Goal: Information Seeking & Learning: Learn about a topic

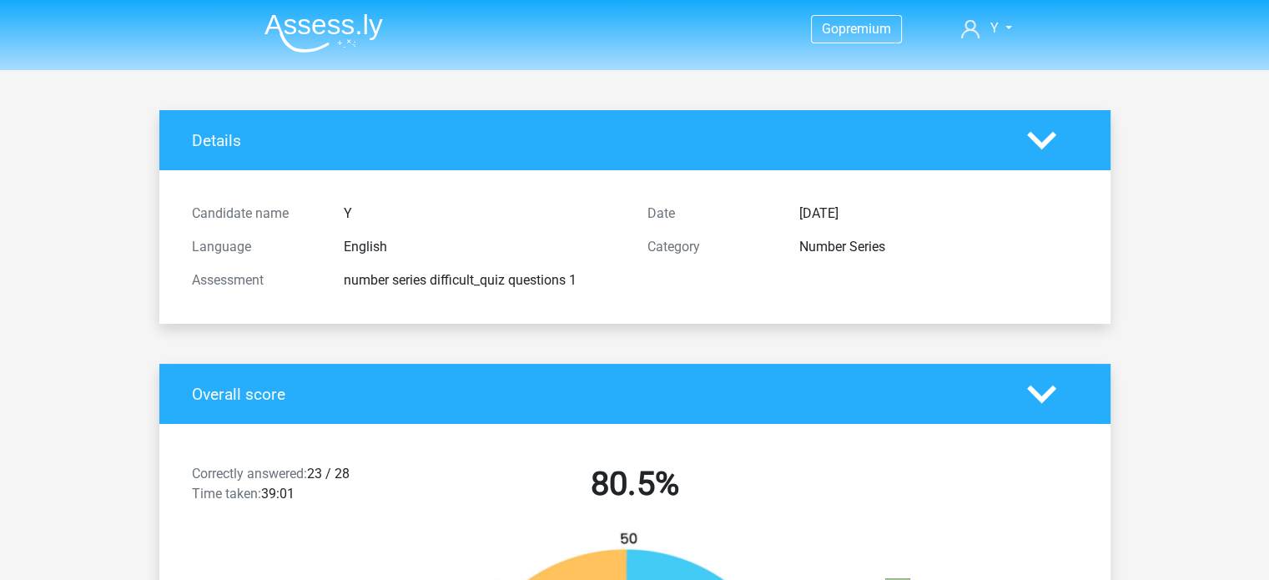
click at [307, 42] on img at bounding box center [324, 32] width 119 height 39
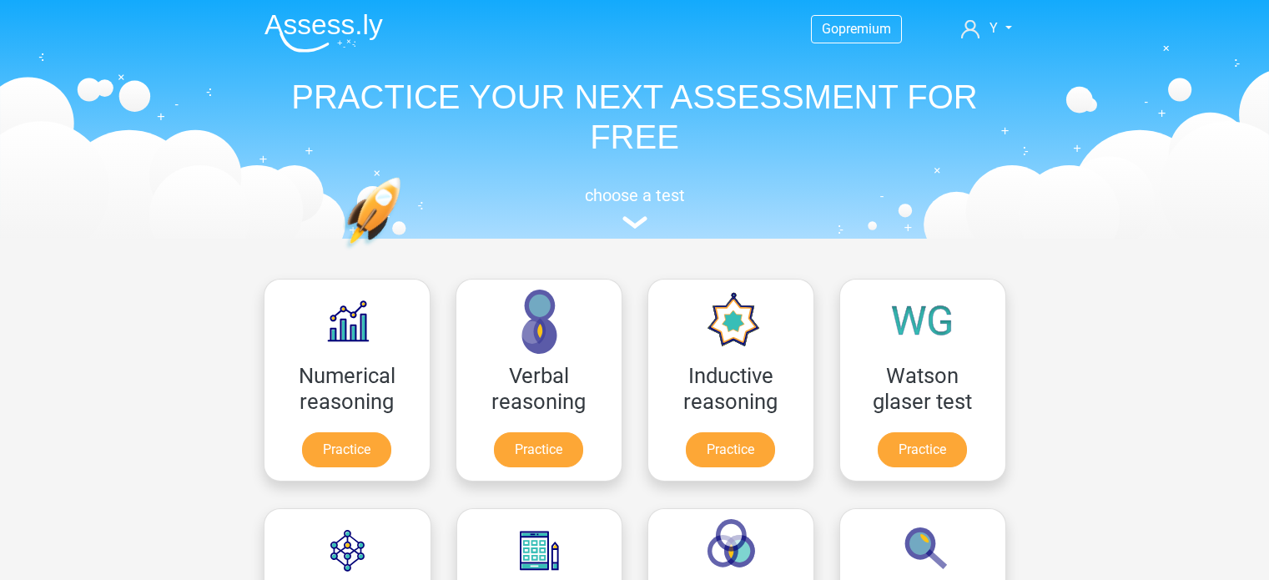
scroll to position [1082, 0]
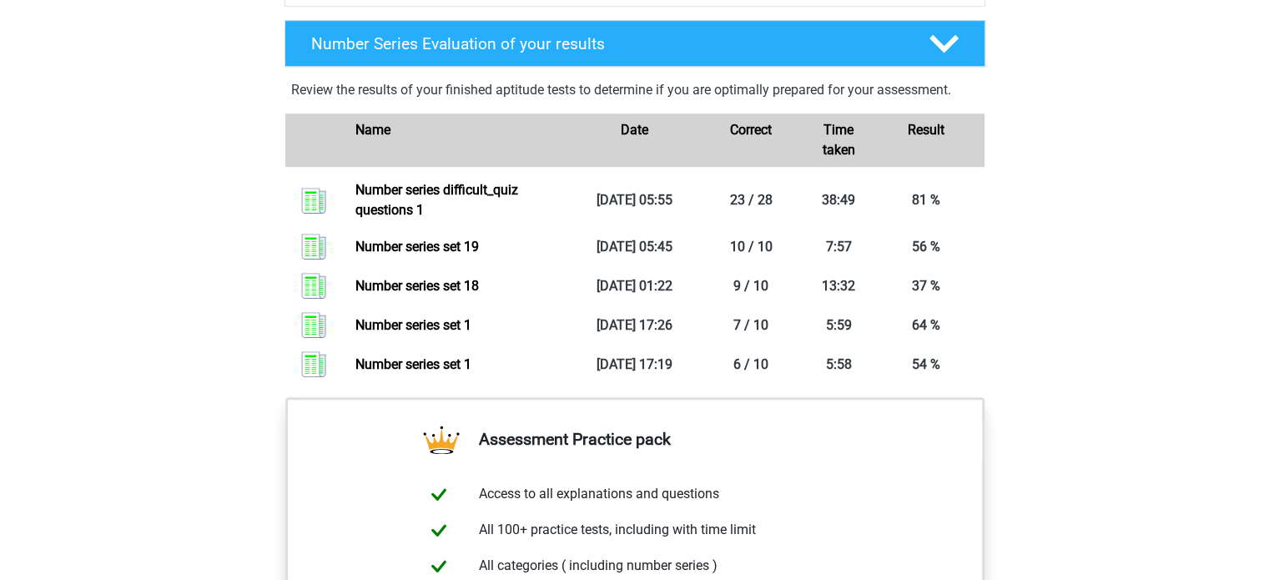
scroll to position [918, 0]
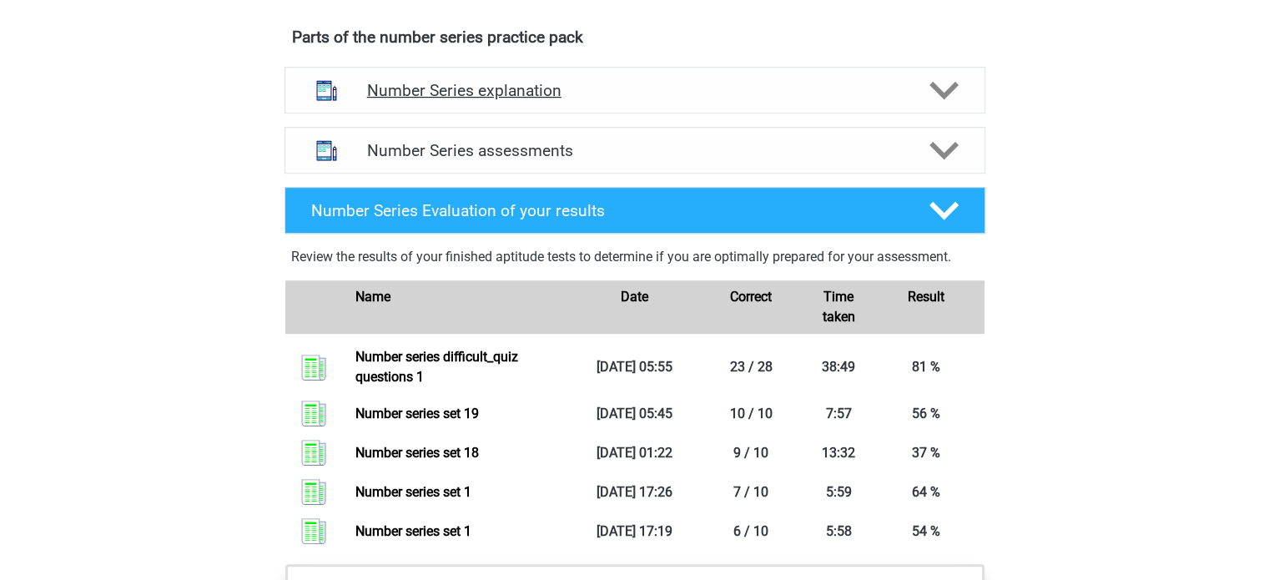
click at [830, 92] on h4 "Number Series explanation" at bounding box center [635, 90] width 536 height 19
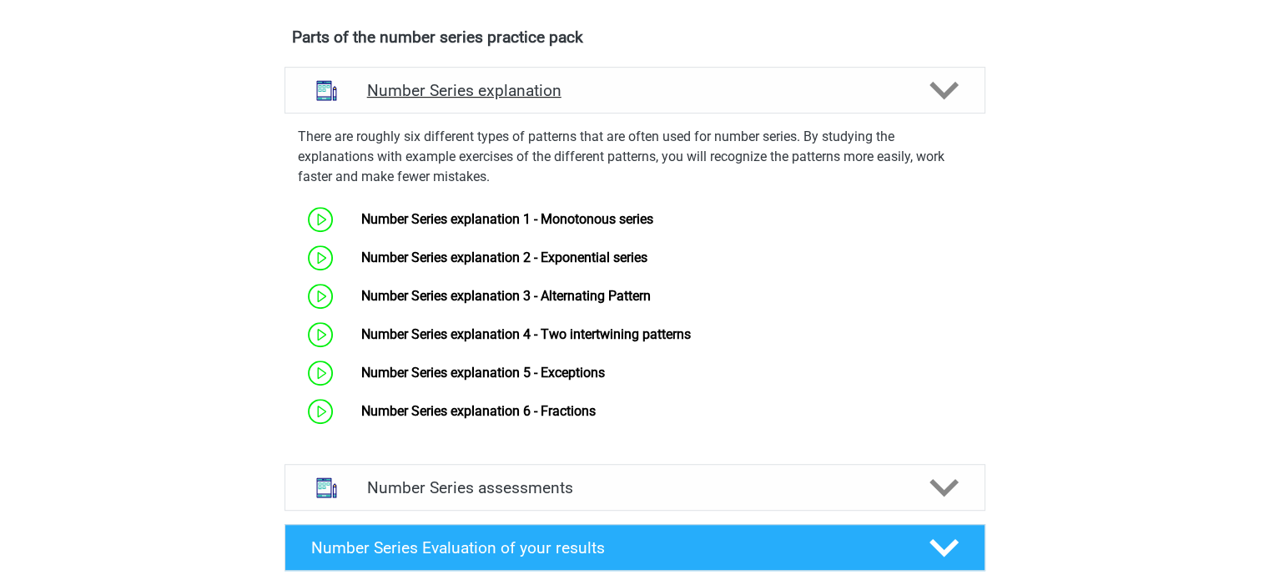
click at [758, 103] on div "Number Series explanation" at bounding box center [635, 90] width 701 height 47
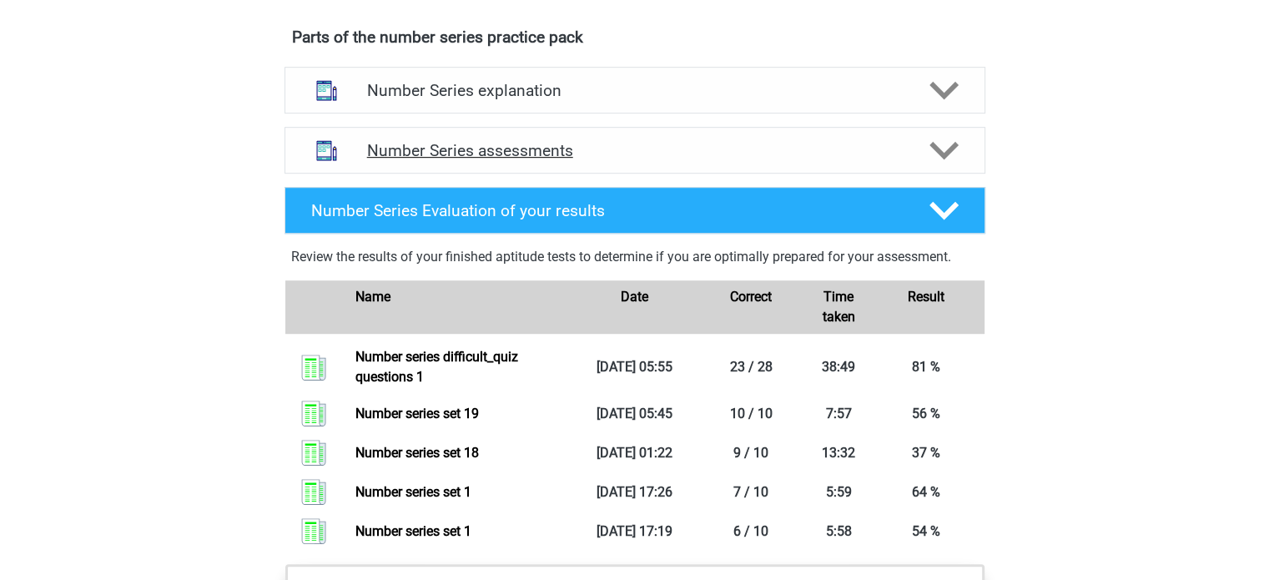
click at [650, 166] on div "Number Series assessments" at bounding box center [635, 150] width 701 height 47
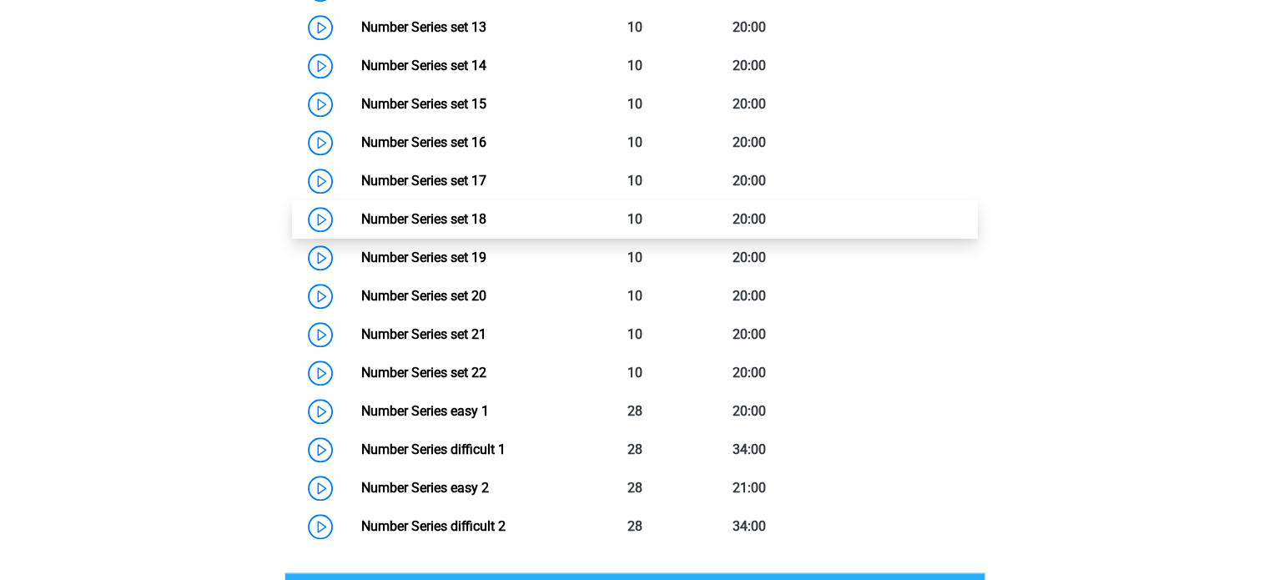
scroll to position [1669, 0]
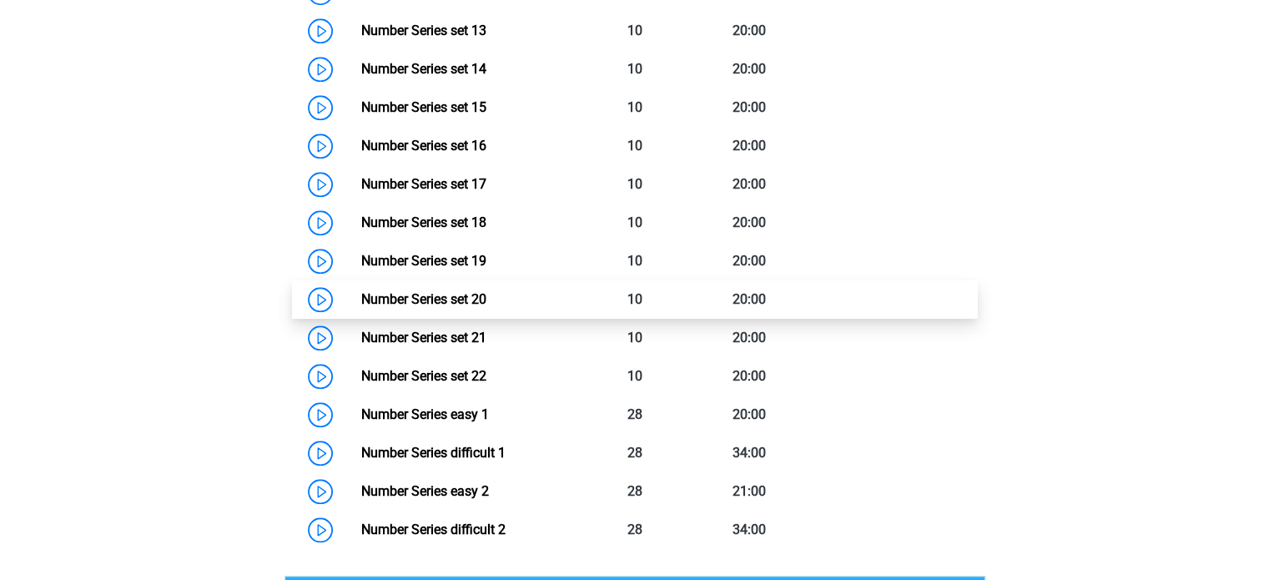
click at [361, 297] on link "Number Series set 20" at bounding box center [423, 299] width 125 height 16
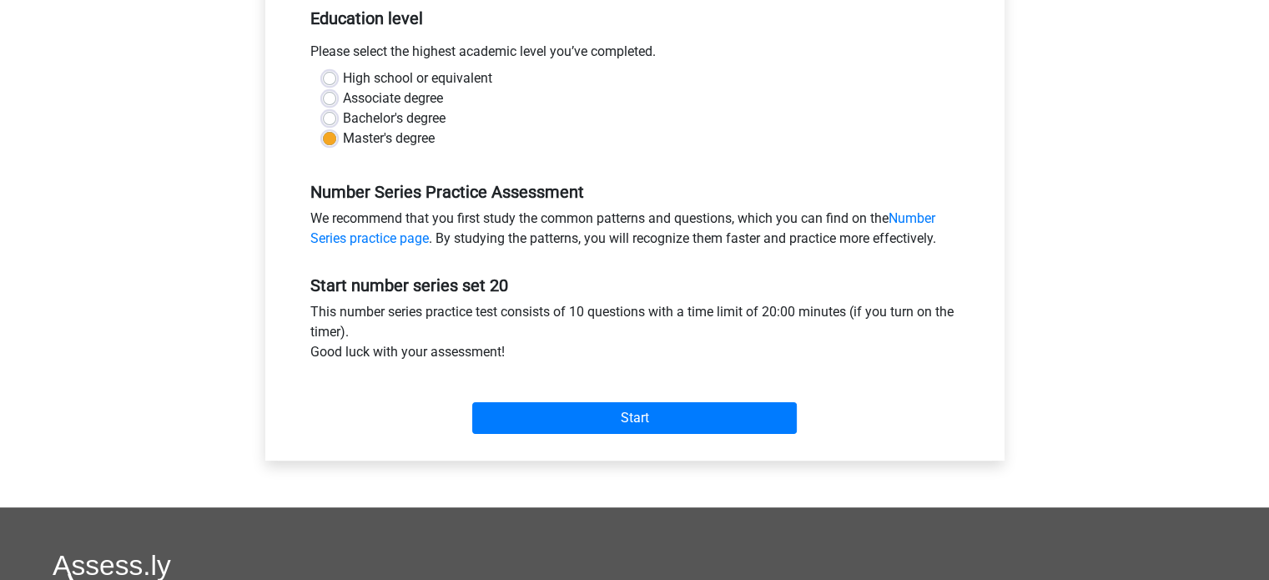
scroll to position [501, 0]
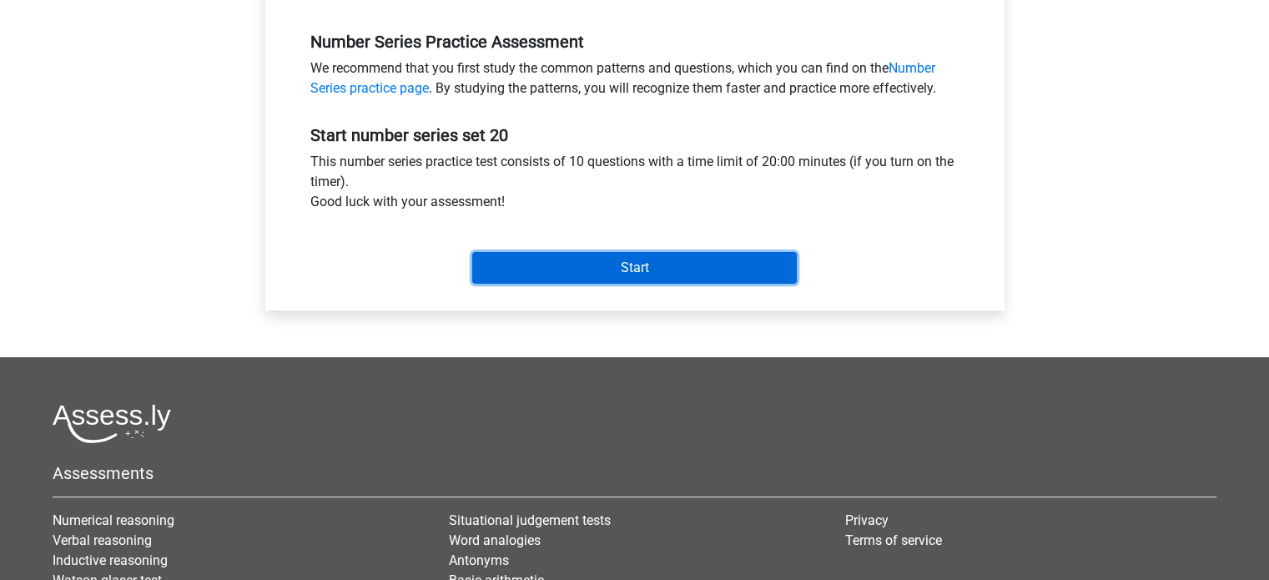
click at [704, 255] on input "Start" at bounding box center [634, 268] width 325 height 32
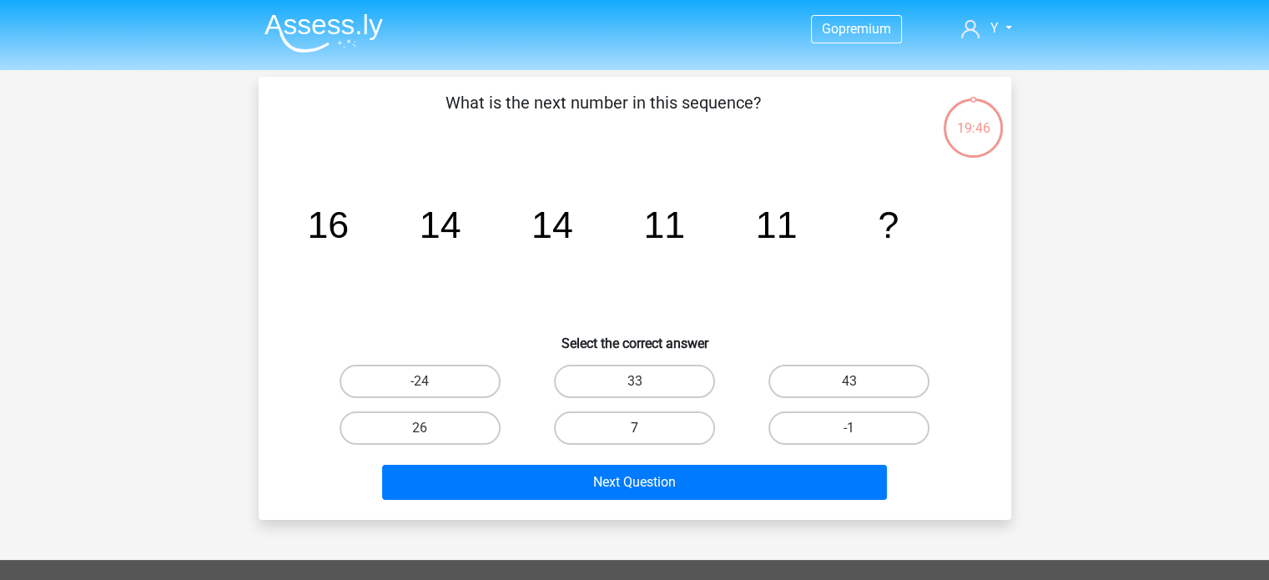
click at [654, 442] on label "7" at bounding box center [634, 427] width 161 height 33
click at [645, 439] on input "7" at bounding box center [639, 433] width 11 height 11
radio input "true"
click at [657, 428] on label "7" at bounding box center [634, 427] width 161 height 33
click at [645, 428] on input "7" at bounding box center [639, 433] width 11 height 11
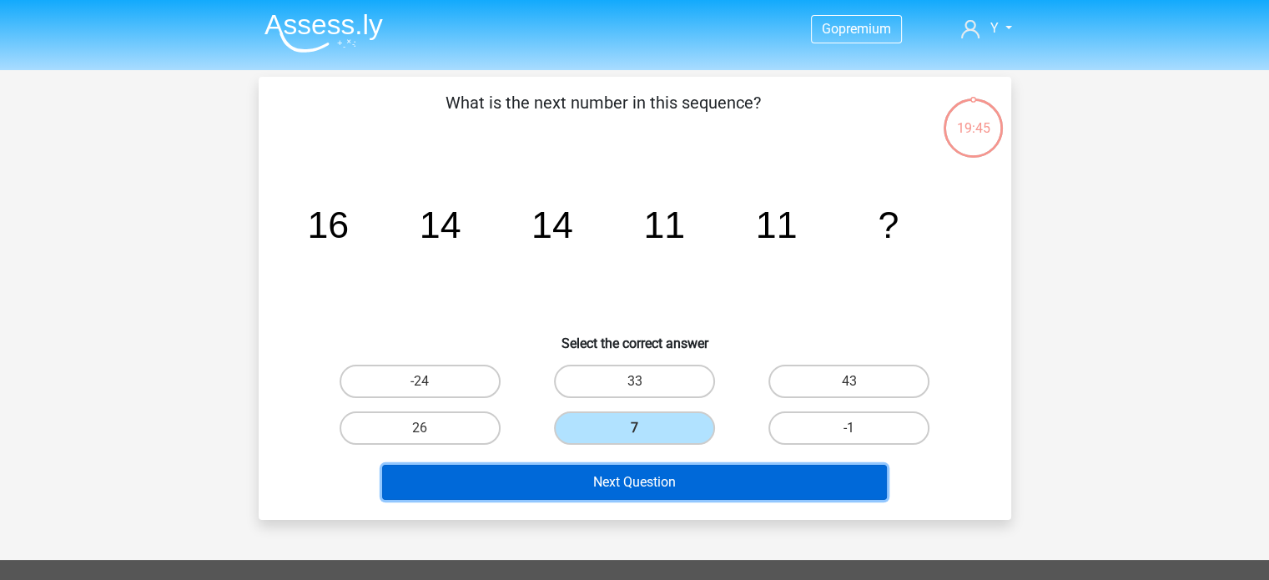
click at [677, 469] on button "Next Question" at bounding box center [634, 482] width 505 height 35
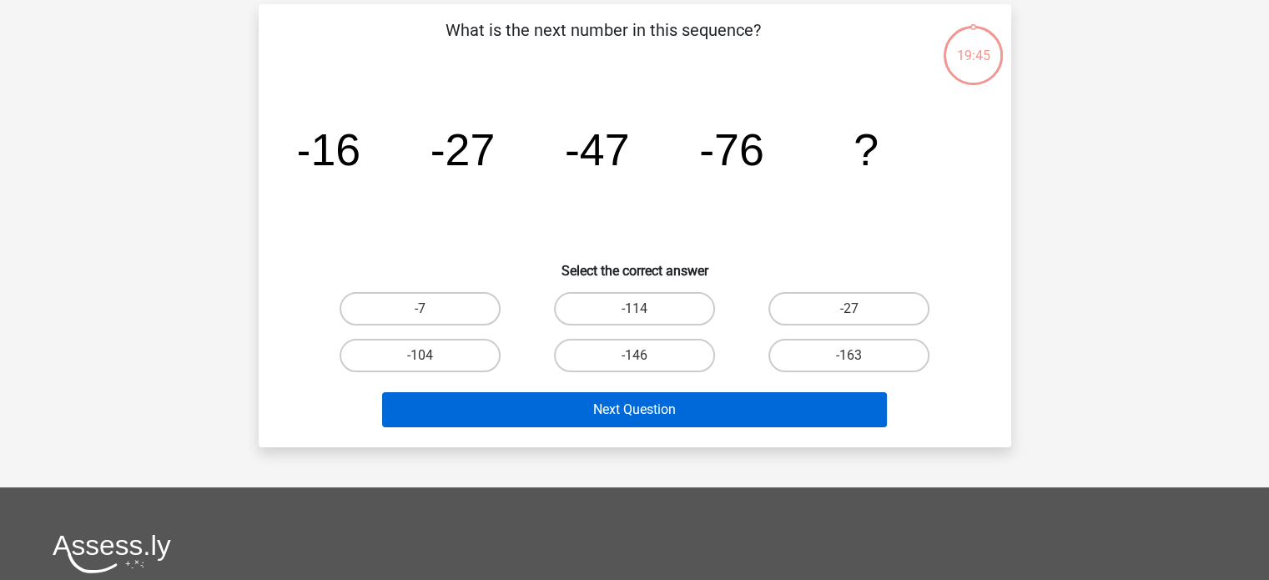
scroll to position [77, 0]
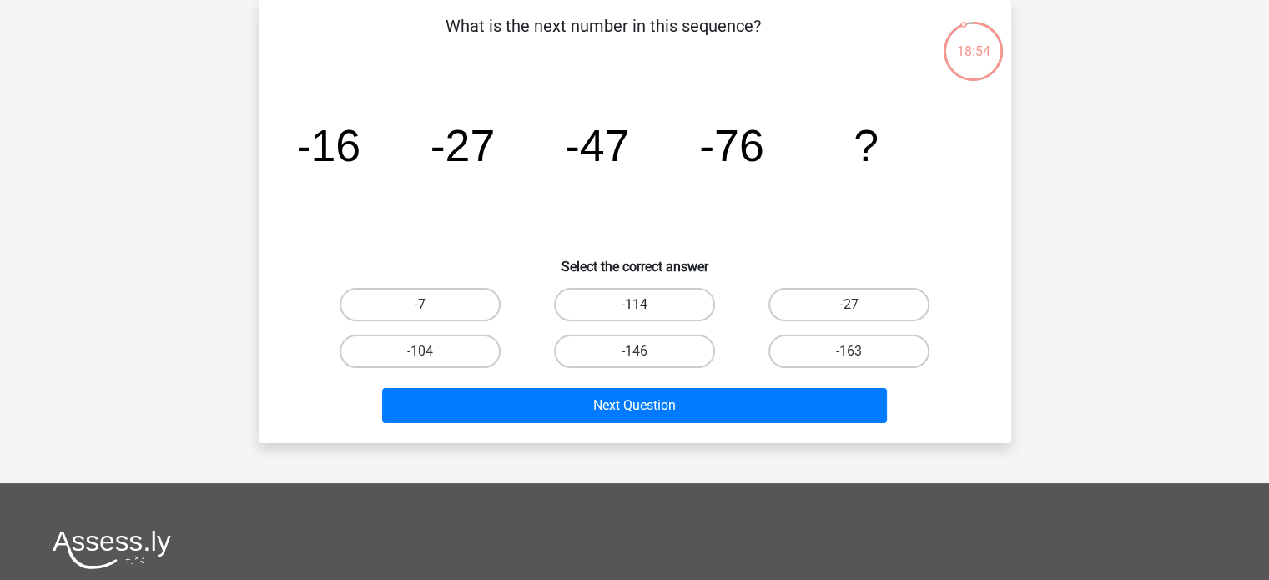
click at [631, 293] on label "-114" at bounding box center [634, 304] width 161 height 33
click at [634, 305] on input "-114" at bounding box center [639, 310] width 11 height 11
radio input "true"
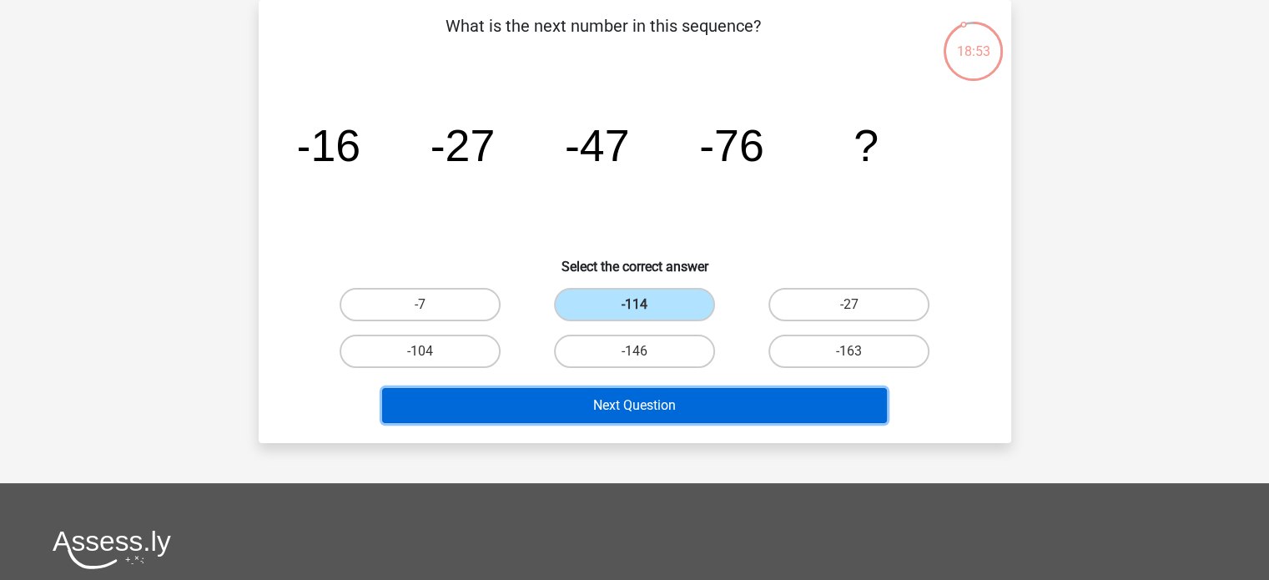
click at [642, 396] on button "Next Question" at bounding box center [634, 405] width 505 height 35
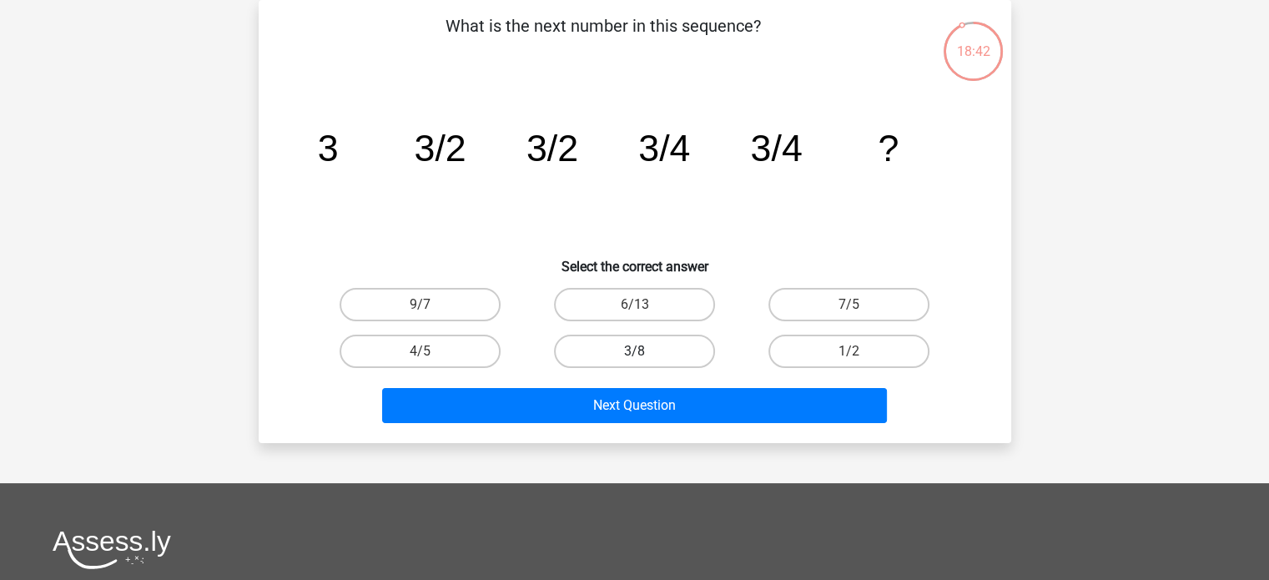
click at [670, 353] on label "3/8" at bounding box center [634, 351] width 161 height 33
click at [645, 353] on input "3/8" at bounding box center [639, 356] width 11 height 11
radio input "true"
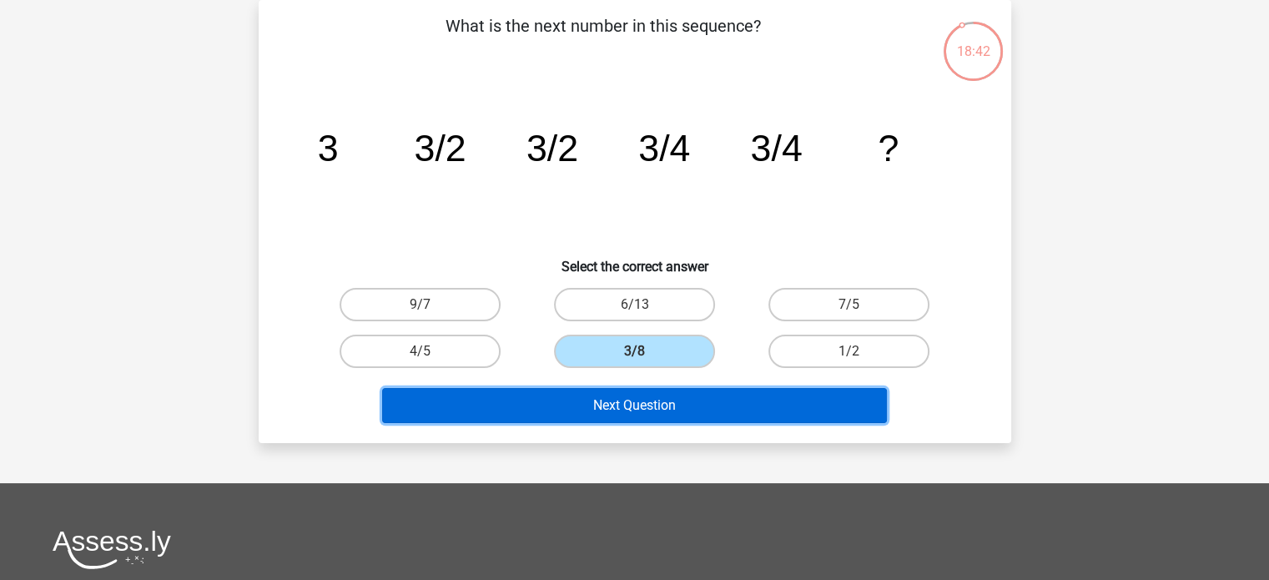
click at [665, 406] on button "Next Question" at bounding box center [634, 405] width 505 height 35
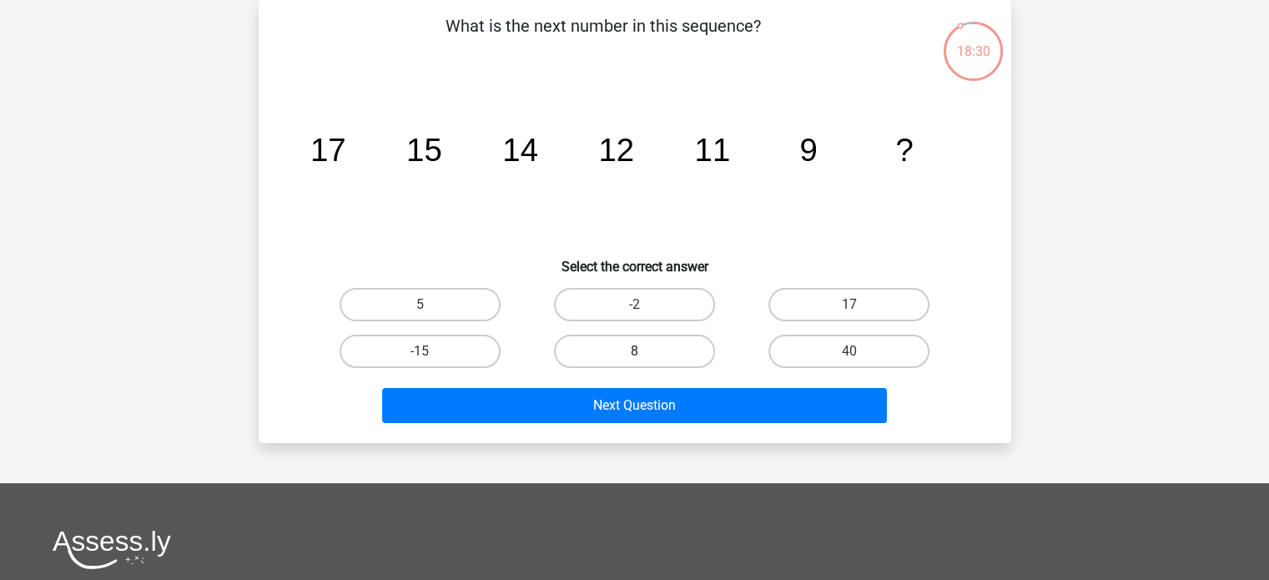
click at [621, 357] on label "8" at bounding box center [634, 351] width 161 height 33
click at [634, 357] on input "8" at bounding box center [639, 356] width 11 height 11
radio input "true"
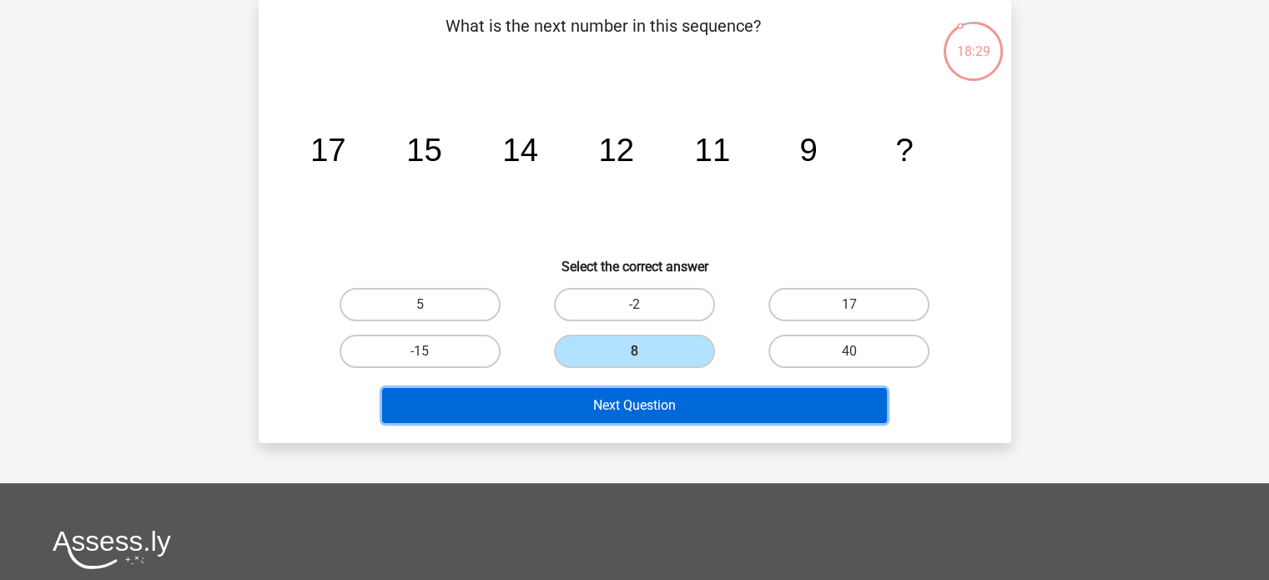
click at [638, 411] on button "Next Question" at bounding box center [634, 405] width 505 height 35
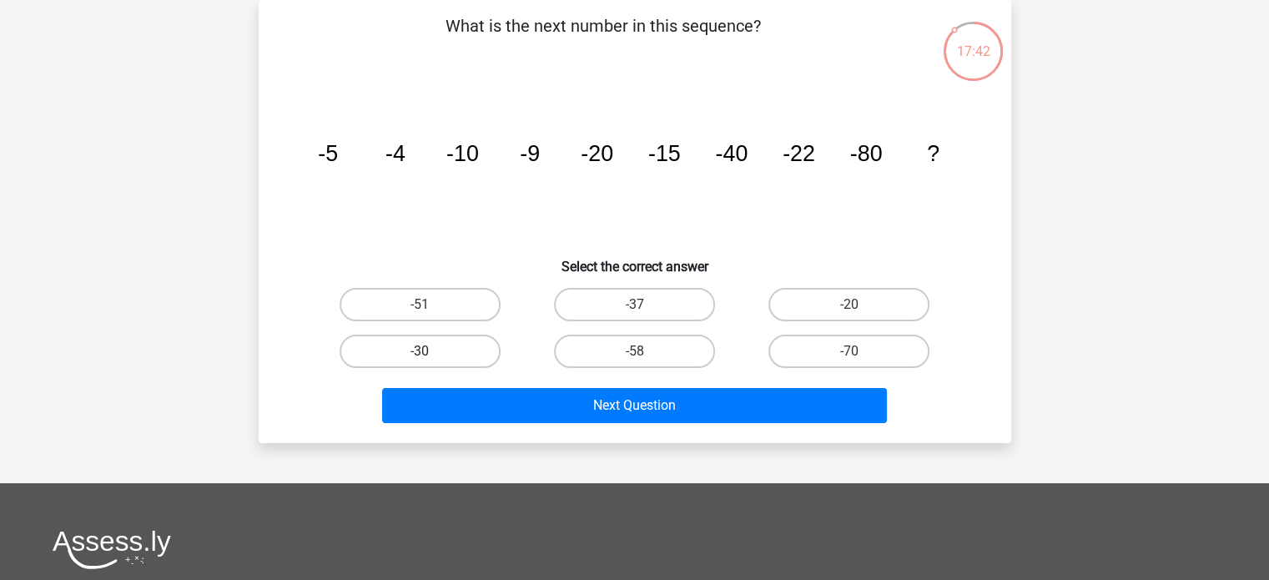
click at [491, 356] on label "-30" at bounding box center [420, 351] width 161 height 33
click at [431, 356] on input "-30" at bounding box center [425, 356] width 11 height 11
radio input "true"
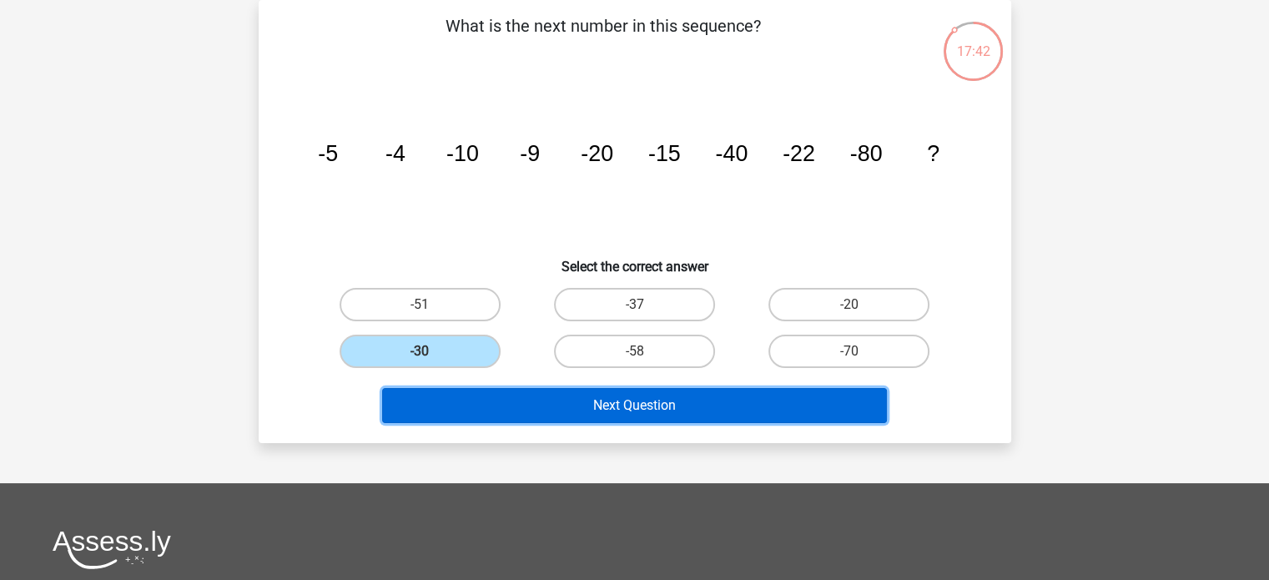
click at [497, 393] on button "Next Question" at bounding box center [634, 405] width 505 height 35
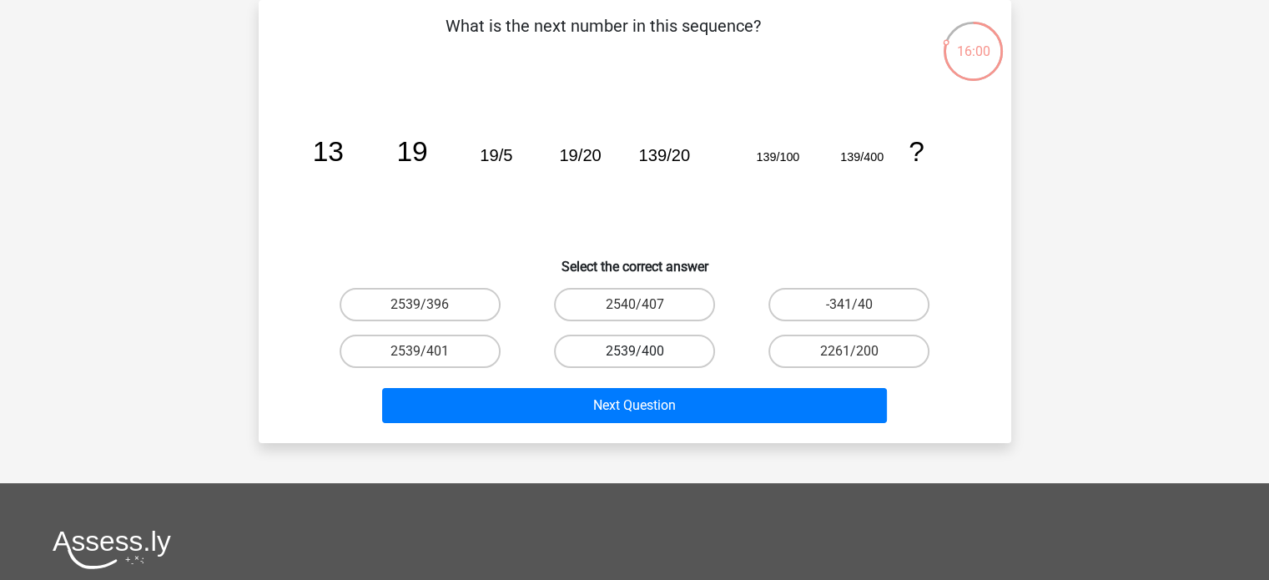
click at [686, 354] on label "2539/400" at bounding box center [634, 351] width 161 height 33
click at [645, 354] on input "2539/400" at bounding box center [639, 356] width 11 height 11
radio input "true"
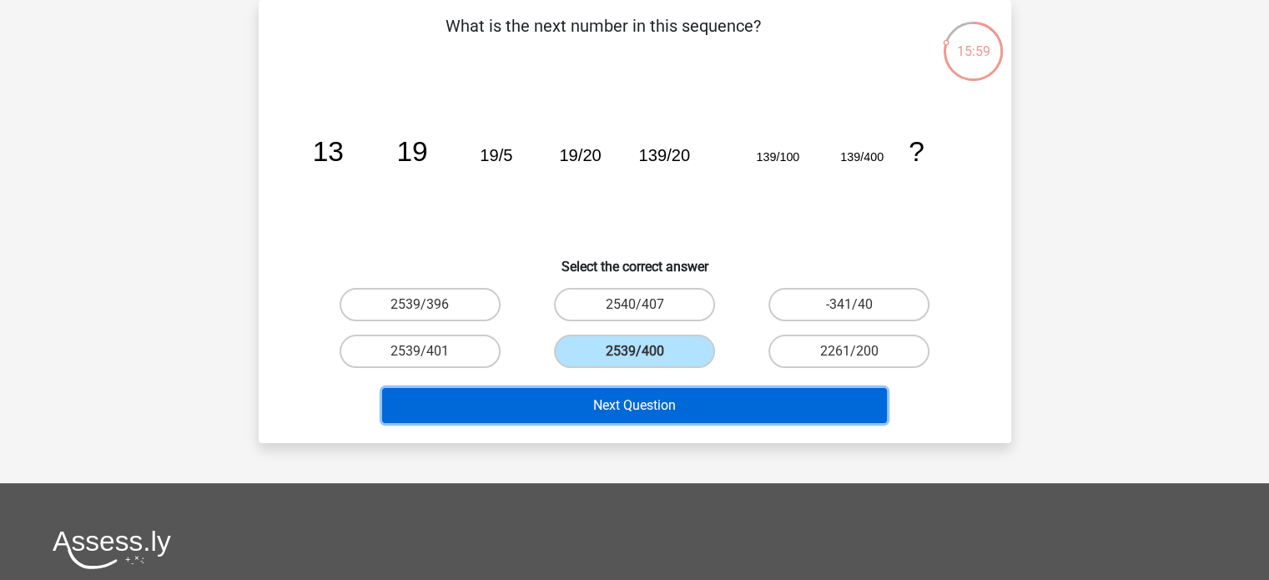
click at [676, 388] on button "Next Question" at bounding box center [634, 405] width 505 height 35
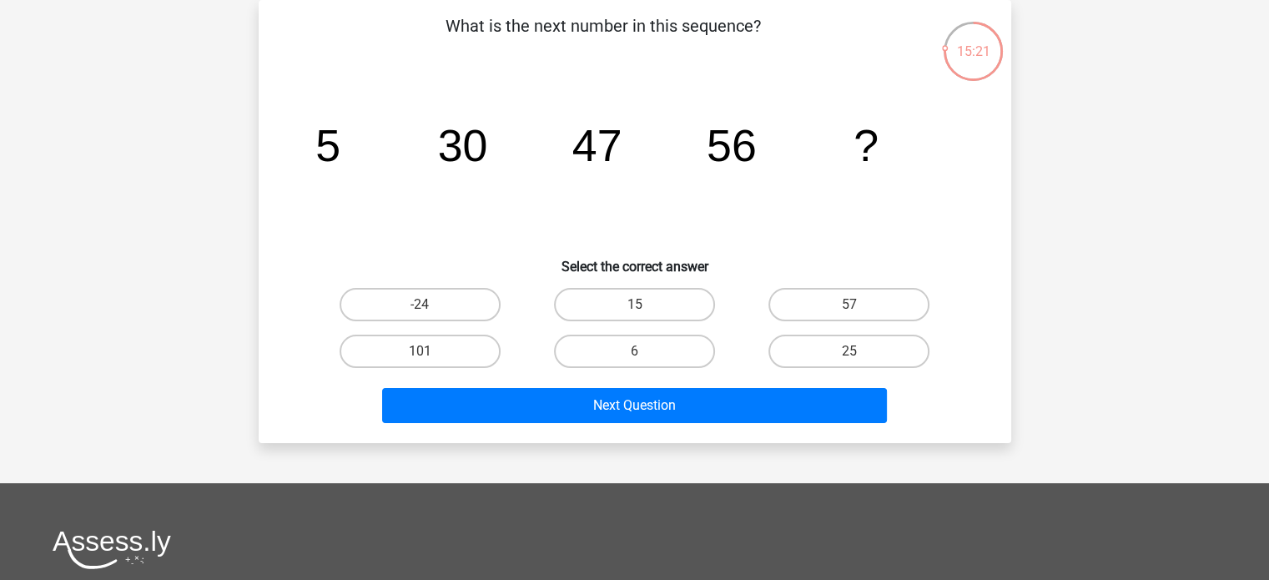
click at [868, 283] on div "57" at bounding box center [849, 304] width 214 height 47
click at [845, 306] on label "57" at bounding box center [849, 304] width 161 height 33
click at [850, 306] on input "57" at bounding box center [855, 310] width 11 height 11
radio input "true"
click at [794, 375] on div "Next Question" at bounding box center [634, 402] width 699 height 55
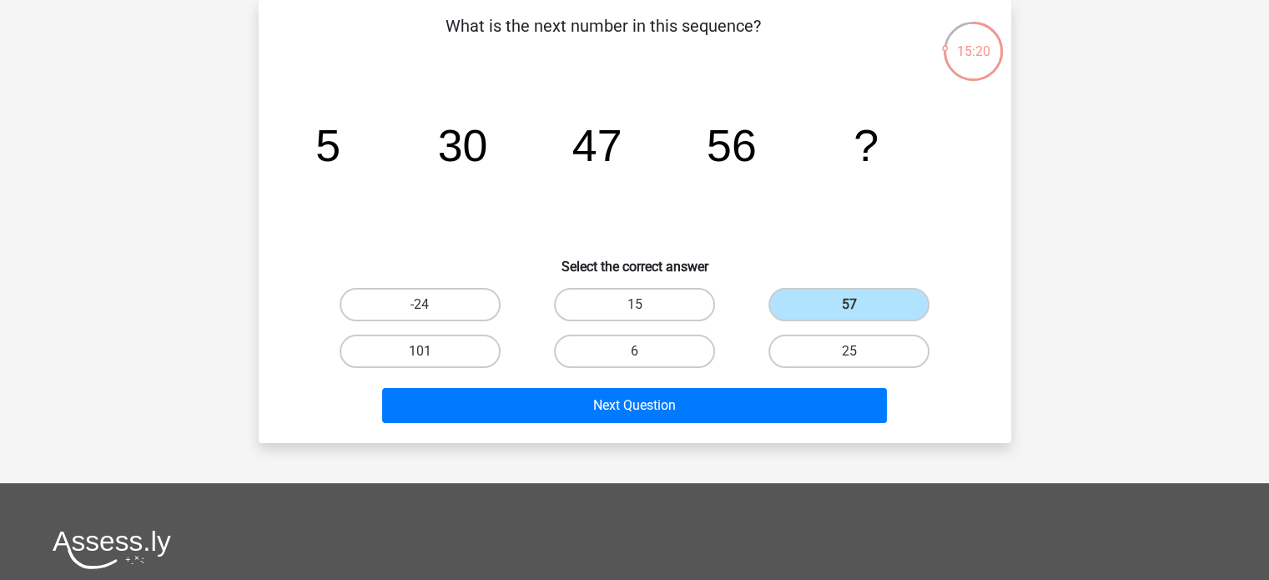
click at [790, 386] on div "Next Question" at bounding box center [634, 402] width 699 height 55
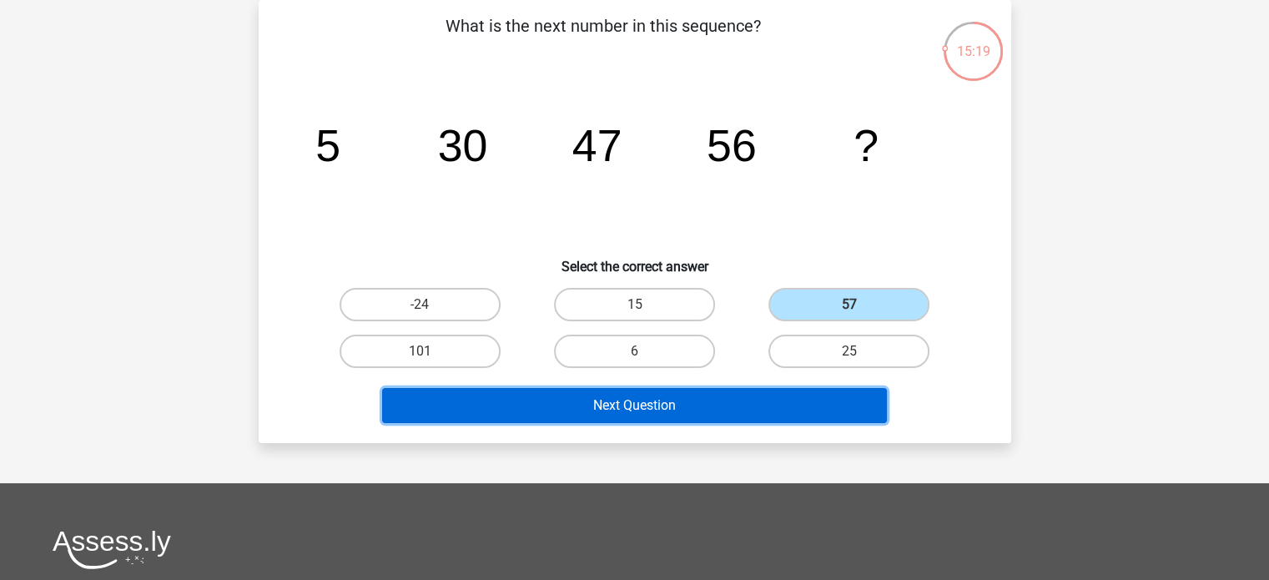
click at [786, 391] on button "Next Question" at bounding box center [634, 405] width 505 height 35
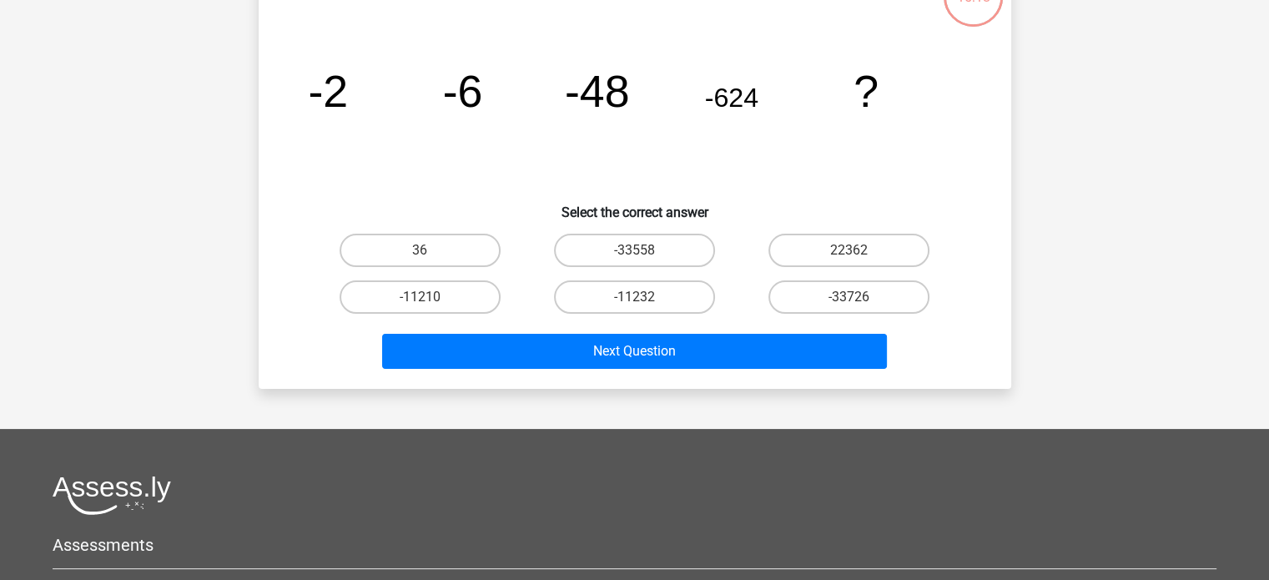
scroll to position [160, 0]
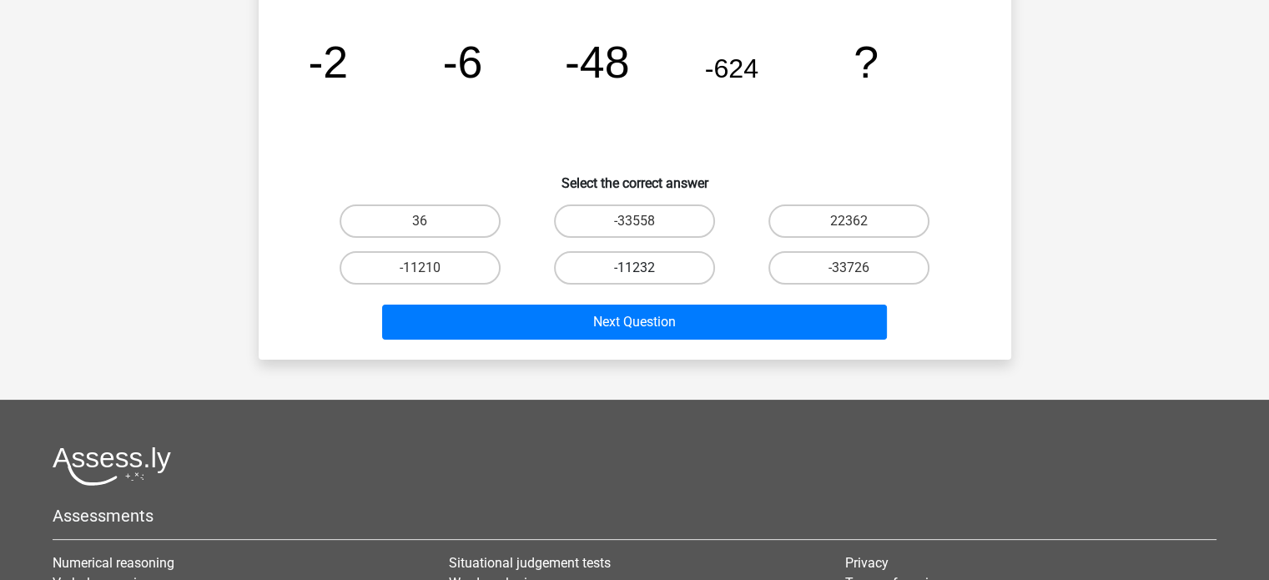
click at [648, 268] on label "-11232" at bounding box center [634, 267] width 161 height 33
click at [645, 268] on input "-11232" at bounding box center [639, 273] width 11 height 11
radio input "true"
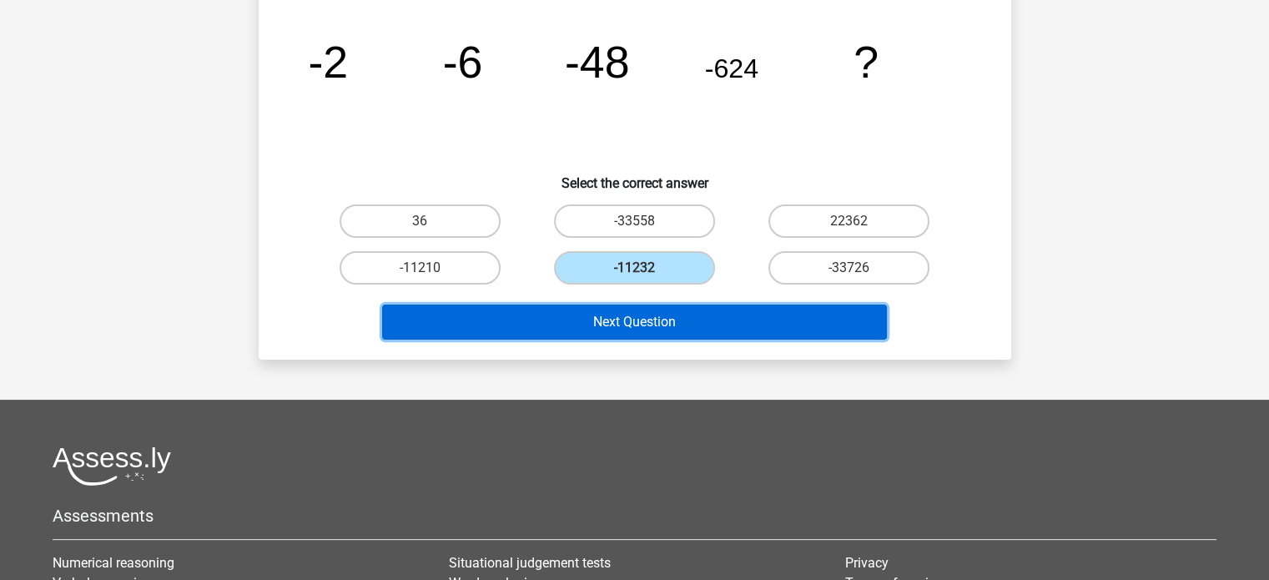
click at [666, 325] on button "Next Question" at bounding box center [634, 322] width 505 height 35
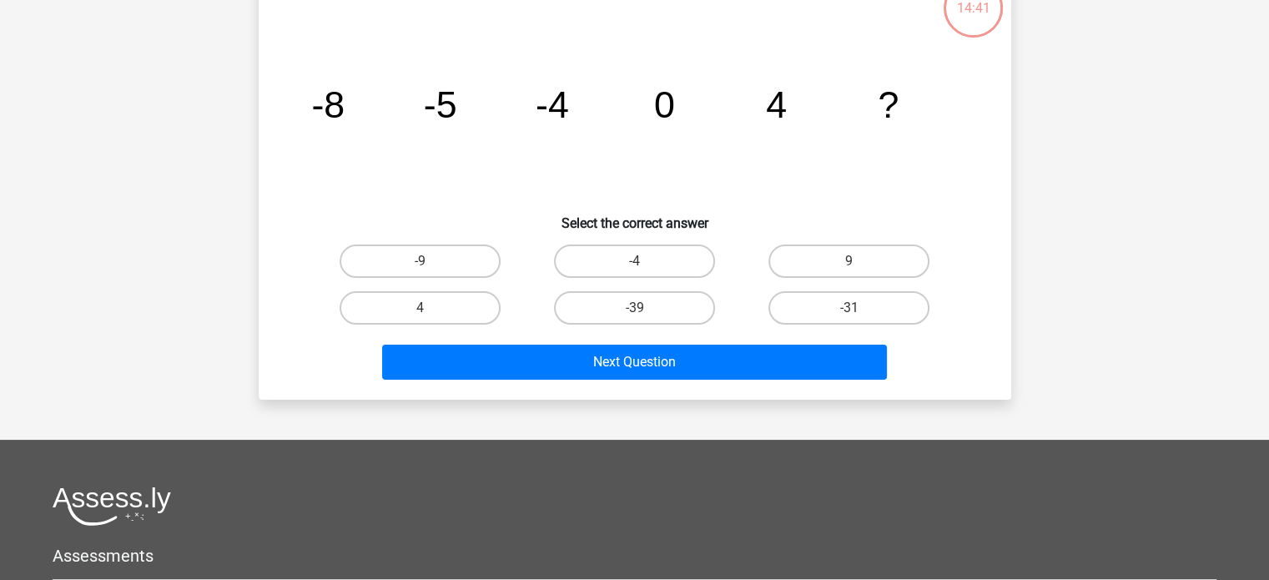
scroll to position [77, 0]
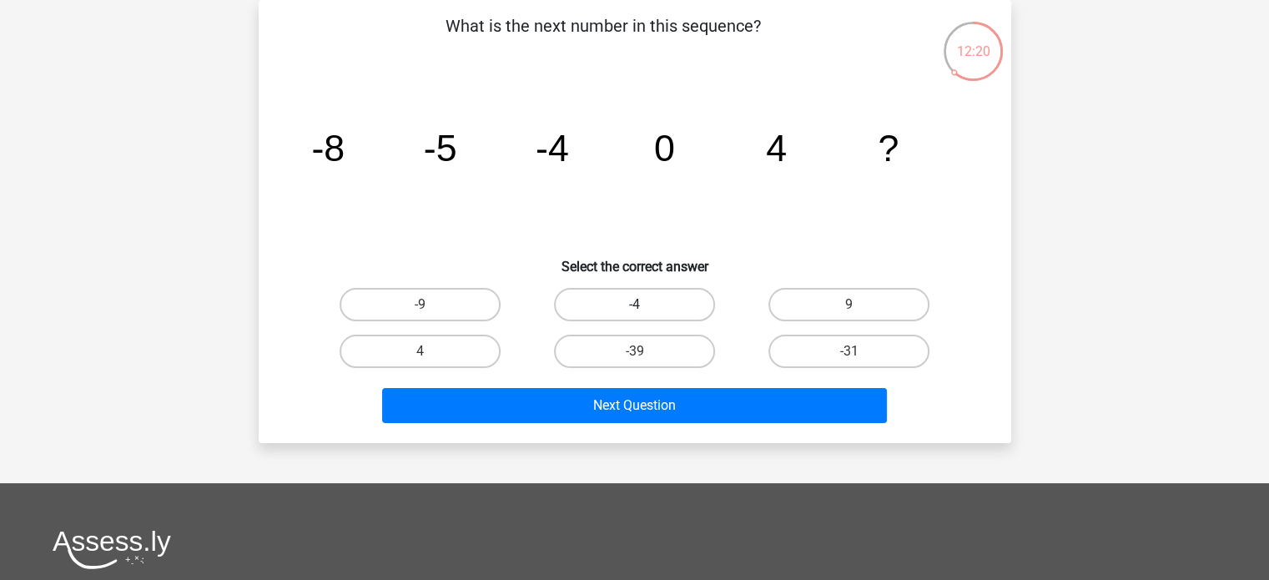
click at [684, 306] on label "-4" at bounding box center [634, 304] width 161 height 33
click at [645, 306] on input "-4" at bounding box center [639, 310] width 11 height 11
radio input "true"
click at [714, 427] on div "Next Question" at bounding box center [635, 409] width 644 height 42
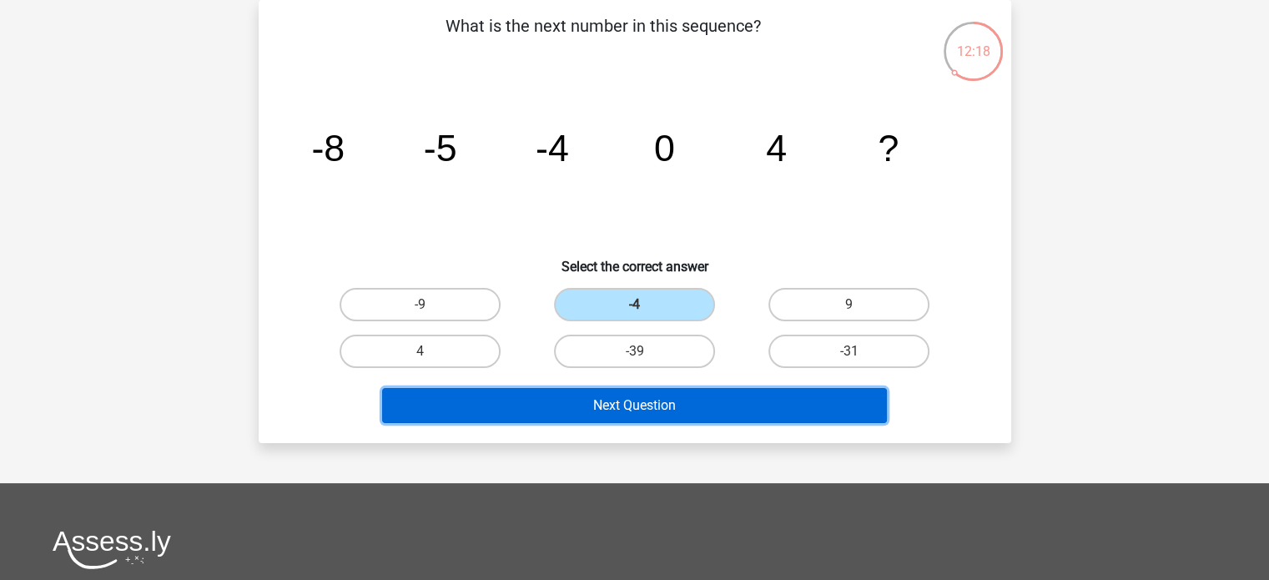
click at [718, 418] on button "Next Question" at bounding box center [634, 405] width 505 height 35
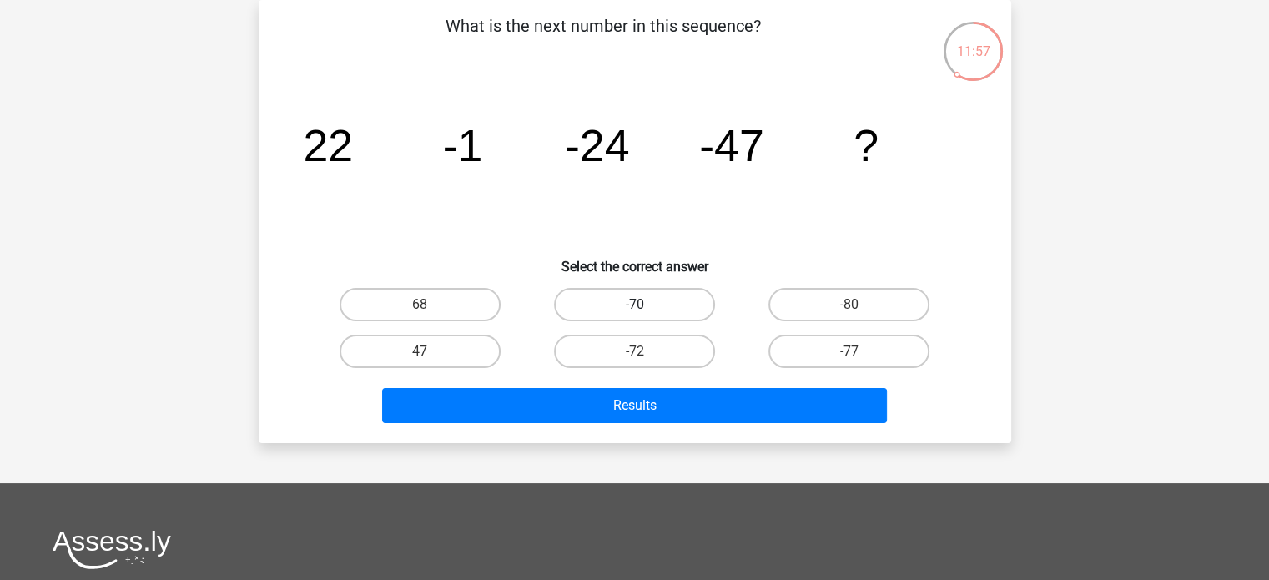
click at [703, 295] on label "-70" at bounding box center [634, 304] width 161 height 33
click at [645, 305] on input "-70" at bounding box center [639, 310] width 11 height 11
radio input "true"
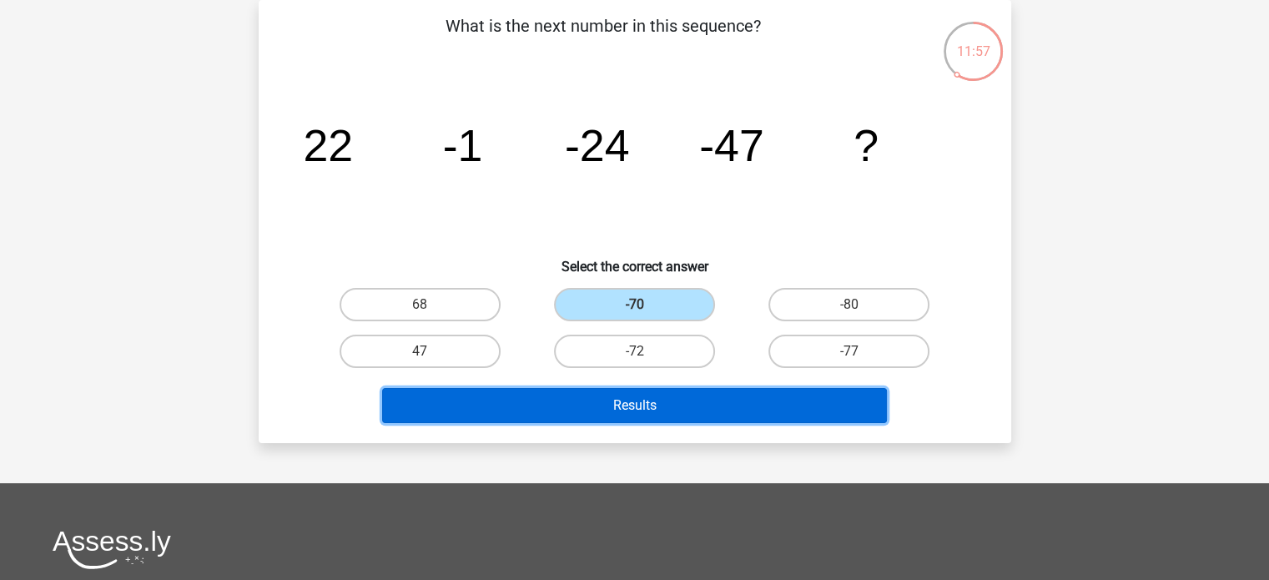
click at [726, 402] on button "Results" at bounding box center [634, 405] width 505 height 35
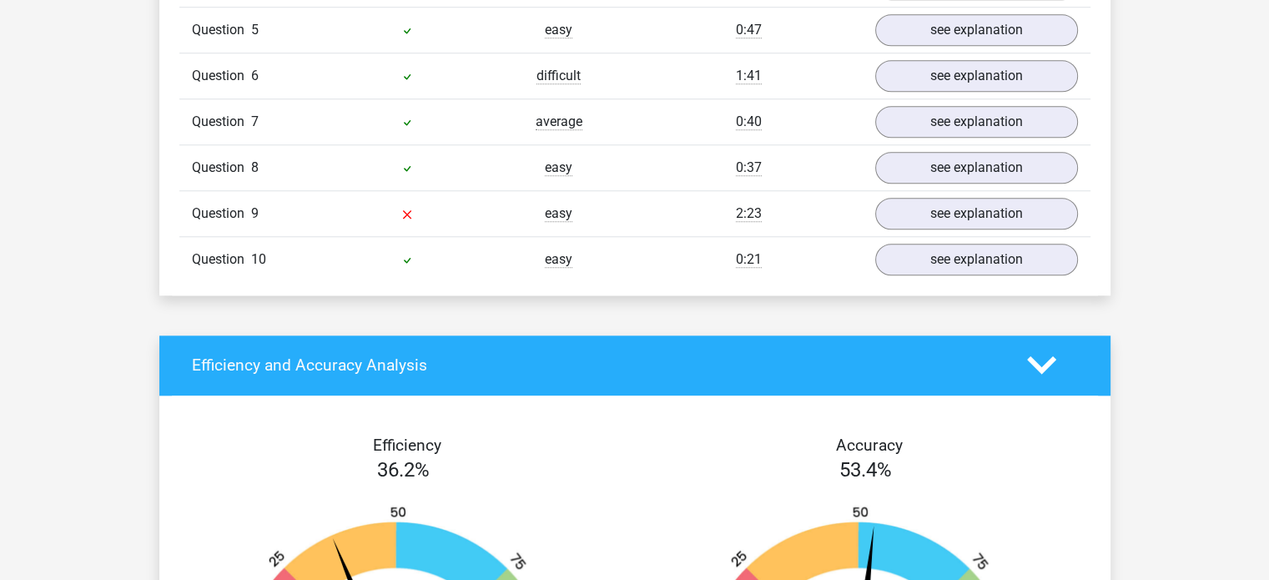
scroll to position [1419, 0]
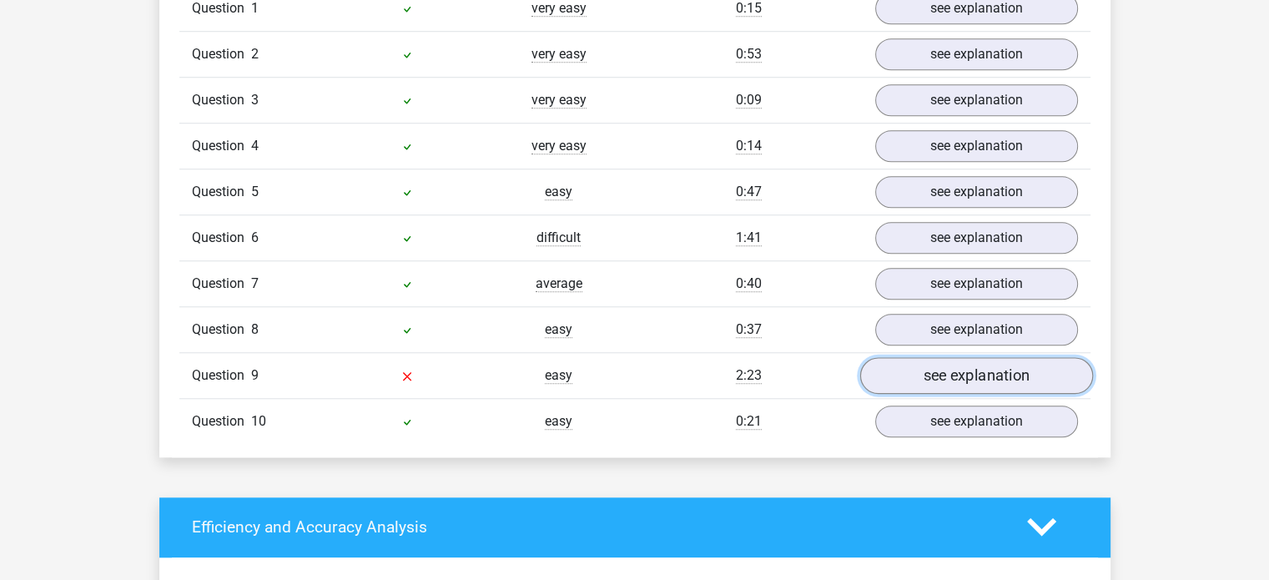
click at [935, 367] on link "see explanation" at bounding box center [976, 375] width 233 height 37
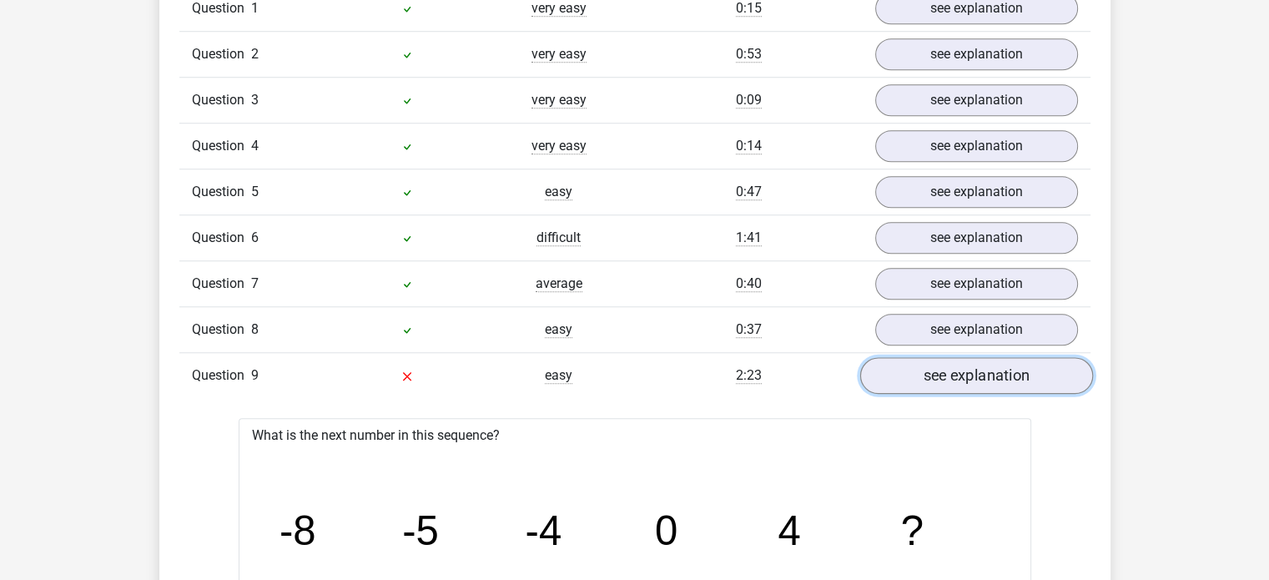
scroll to position [1502, 0]
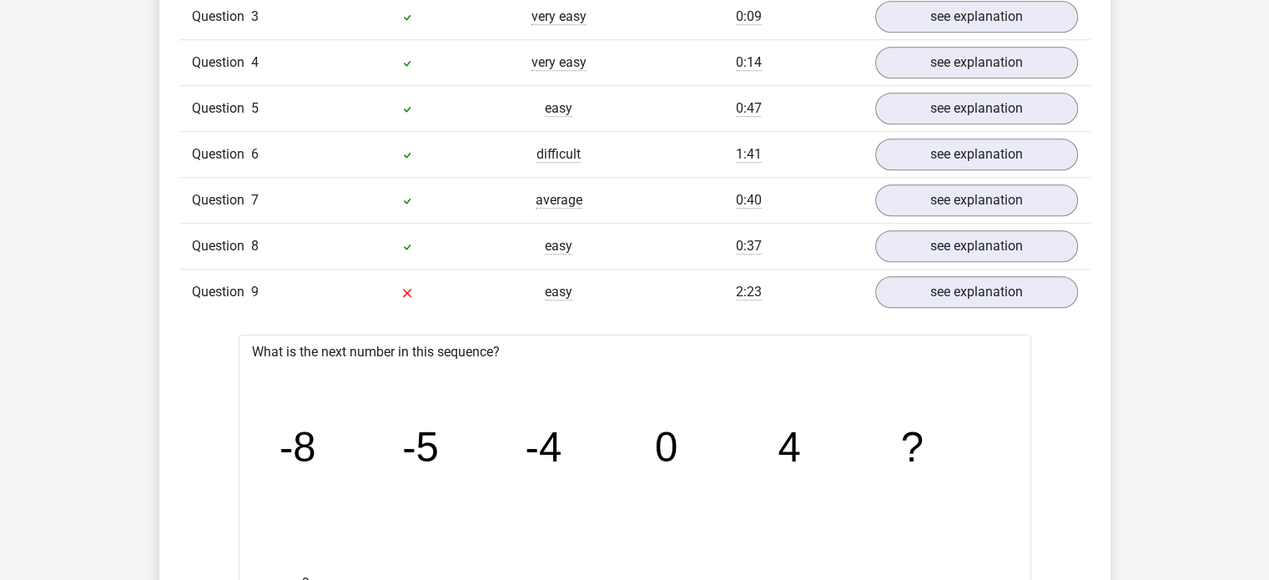
drag, startPoint x: 720, startPoint y: 487, endPoint x: 739, endPoint y: 470, distance: 25.4
click at [720, 487] on icon "image/svg+xml -8 -5 -4 0 4 ?" at bounding box center [634, 461] width 739 height 185
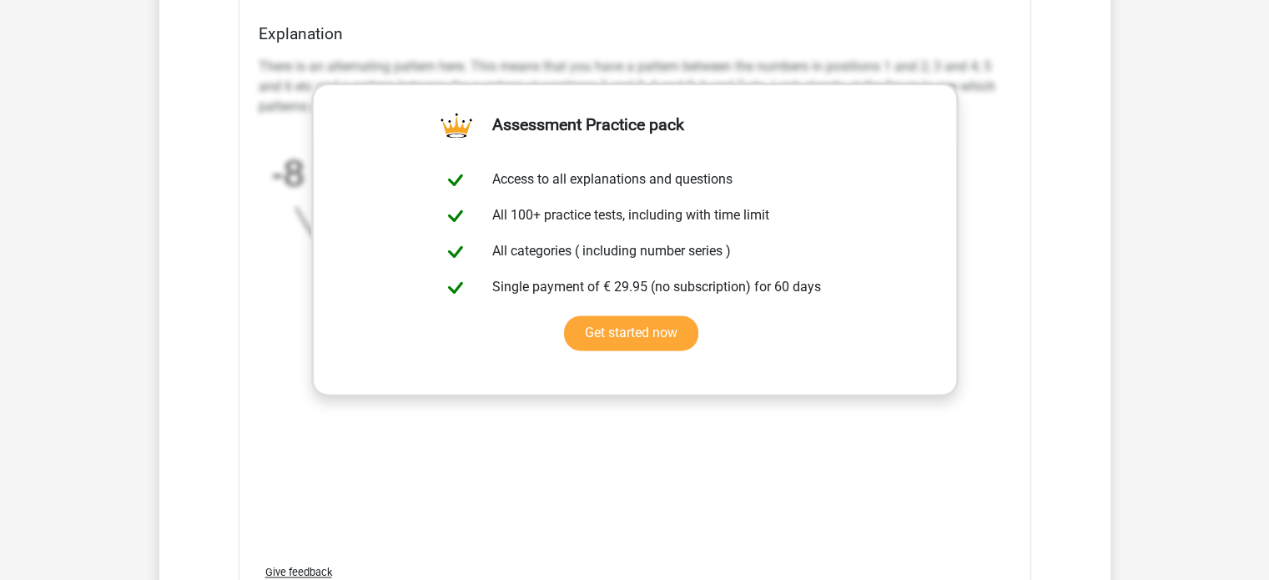
scroll to position [2170, 0]
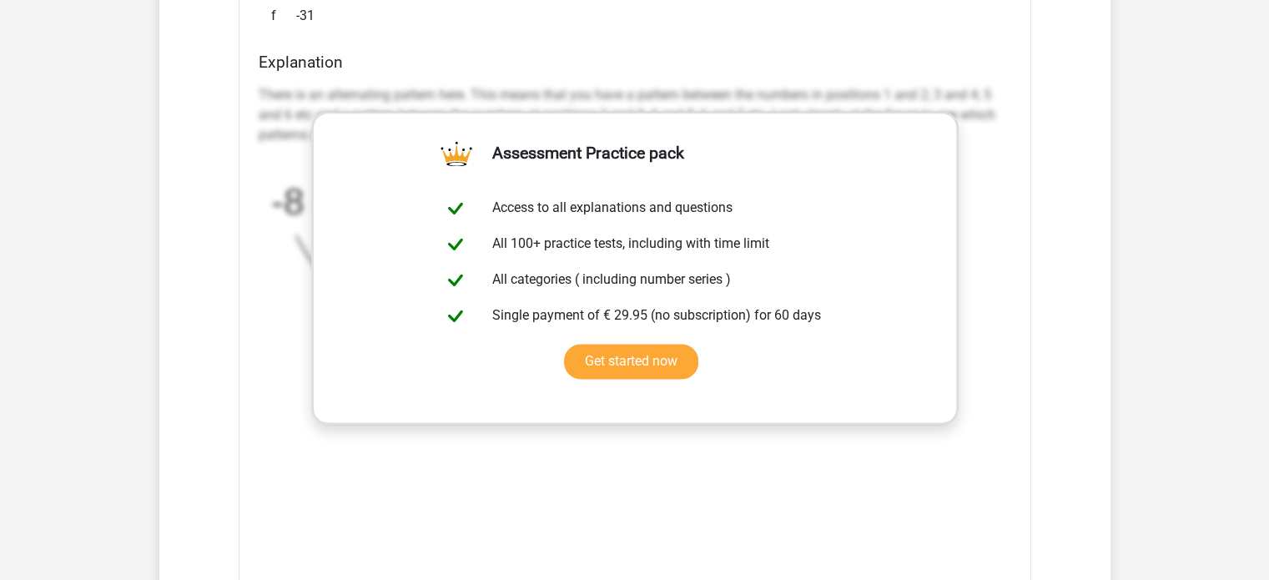
click at [955, 53] on h4 "Explanation" at bounding box center [635, 62] width 753 height 19
